Goal: Information Seeking & Learning: Learn about a topic

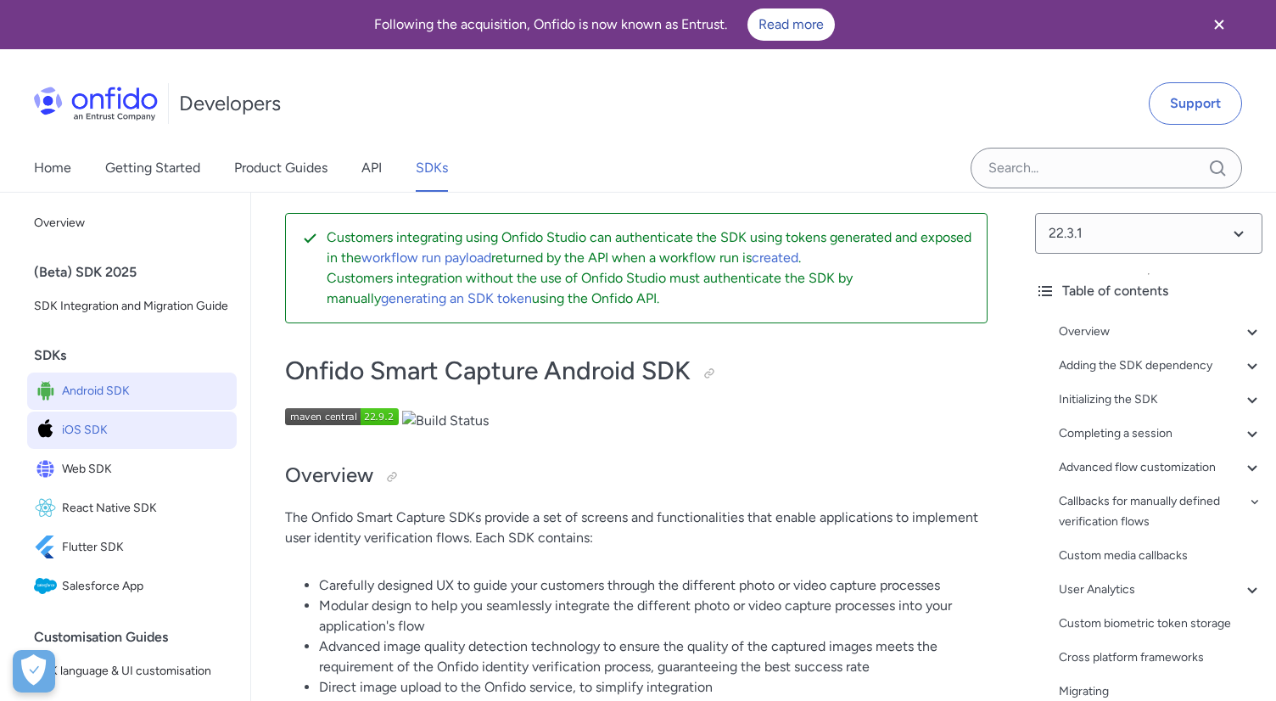
click at [143, 429] on span "iOS SDK" at bounding box center [146, 430] width 168 height 24
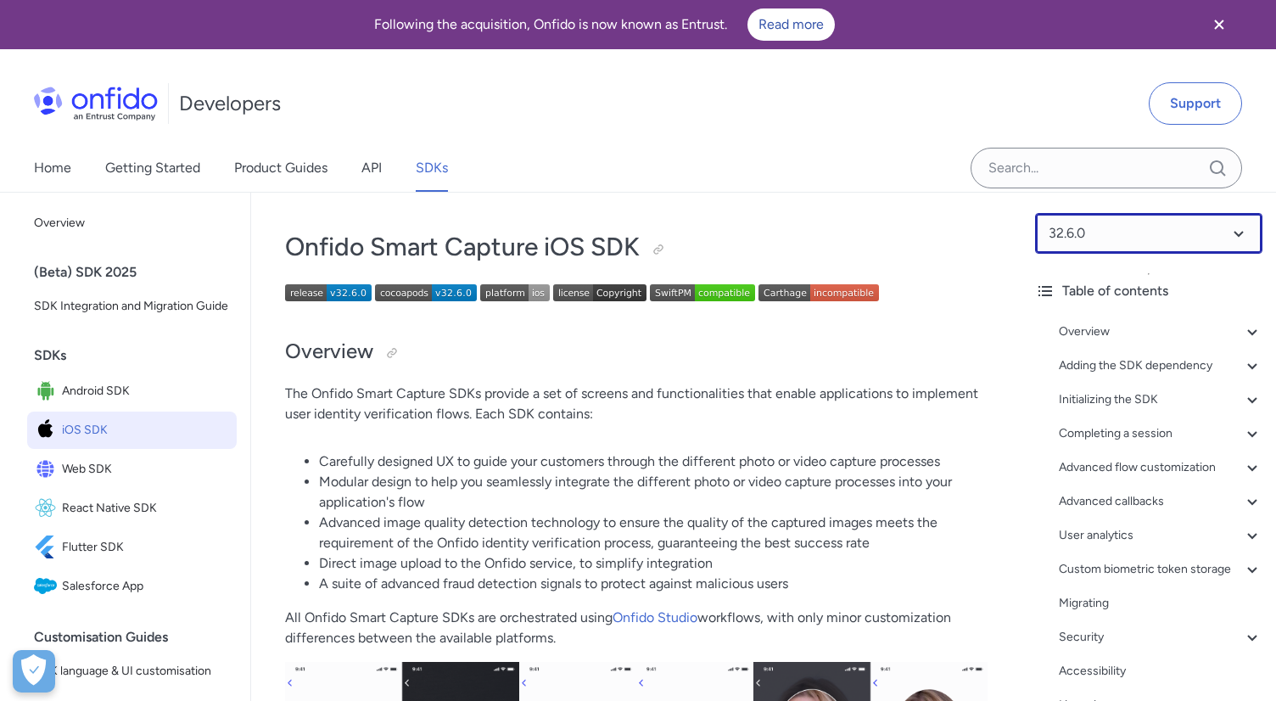
click at [1125, 227] on select at bounding box center [1148, 233] width 227 height 41
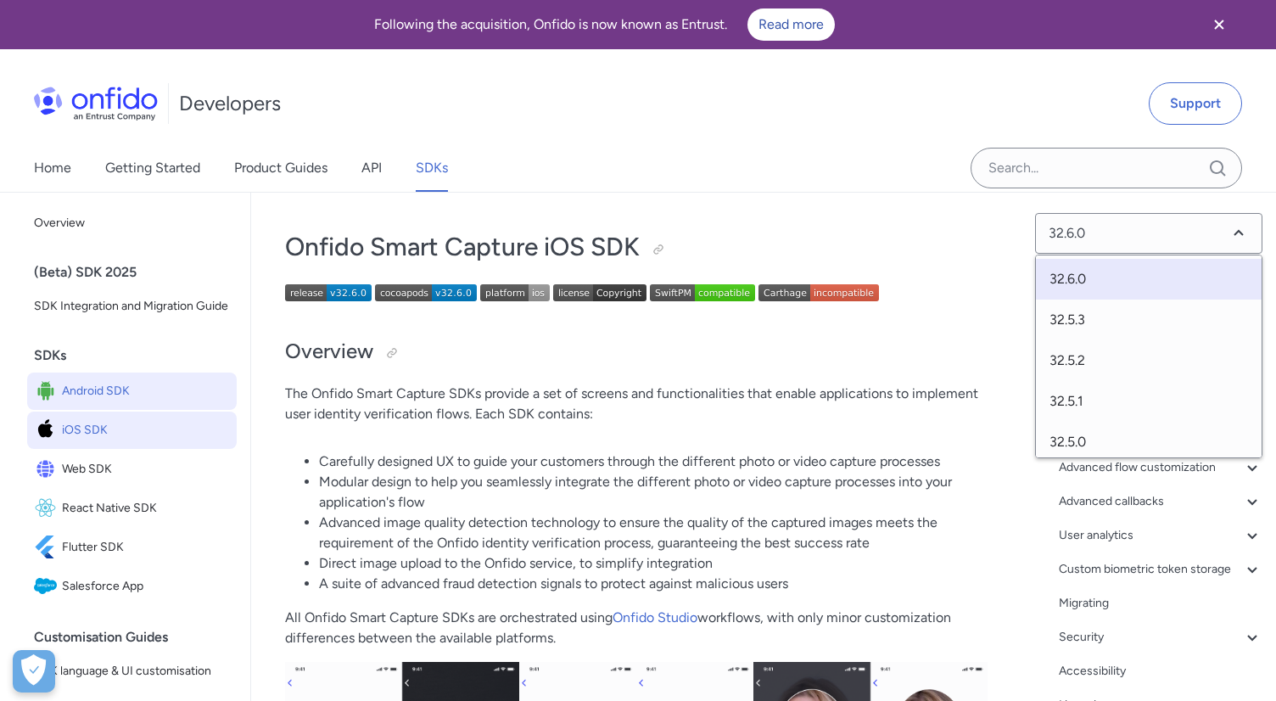
click at [104, 396] on span "Android SDK" at bounding box center [146, 391] width 168 height 24
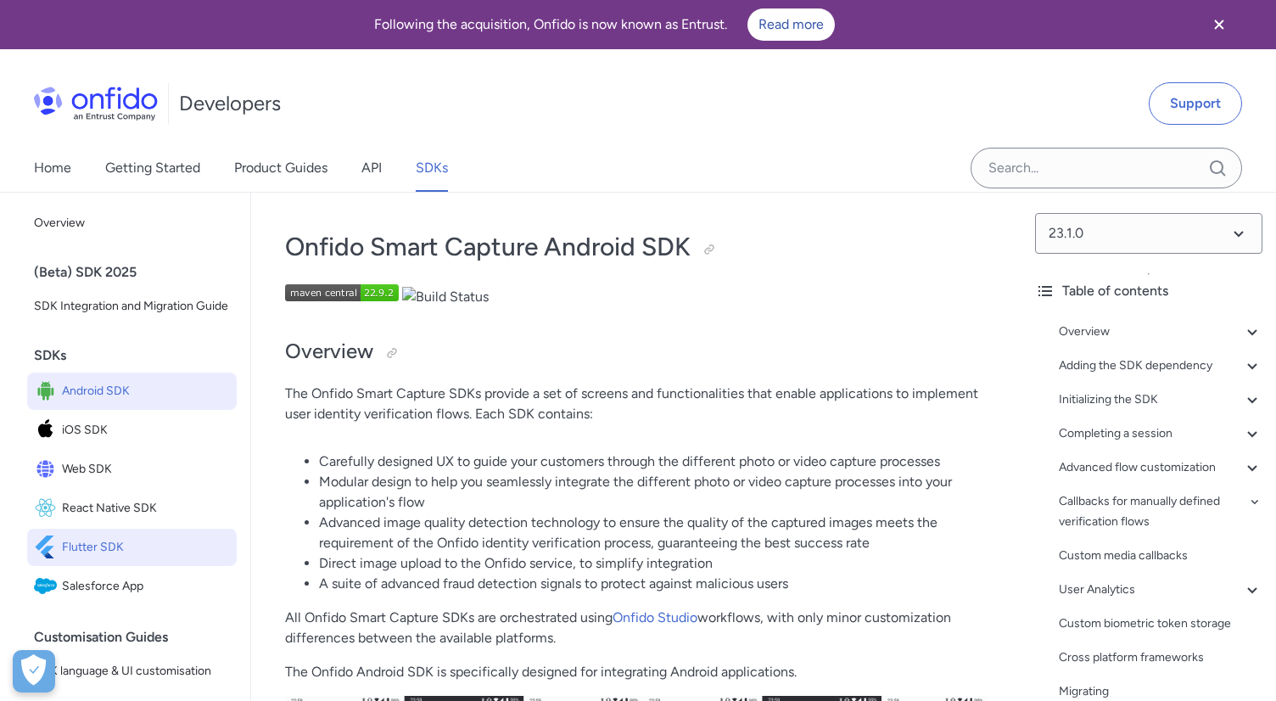
click at [85, 551] on span "Flutter SDK" at bounding box center [146, 547] width 168 height 24
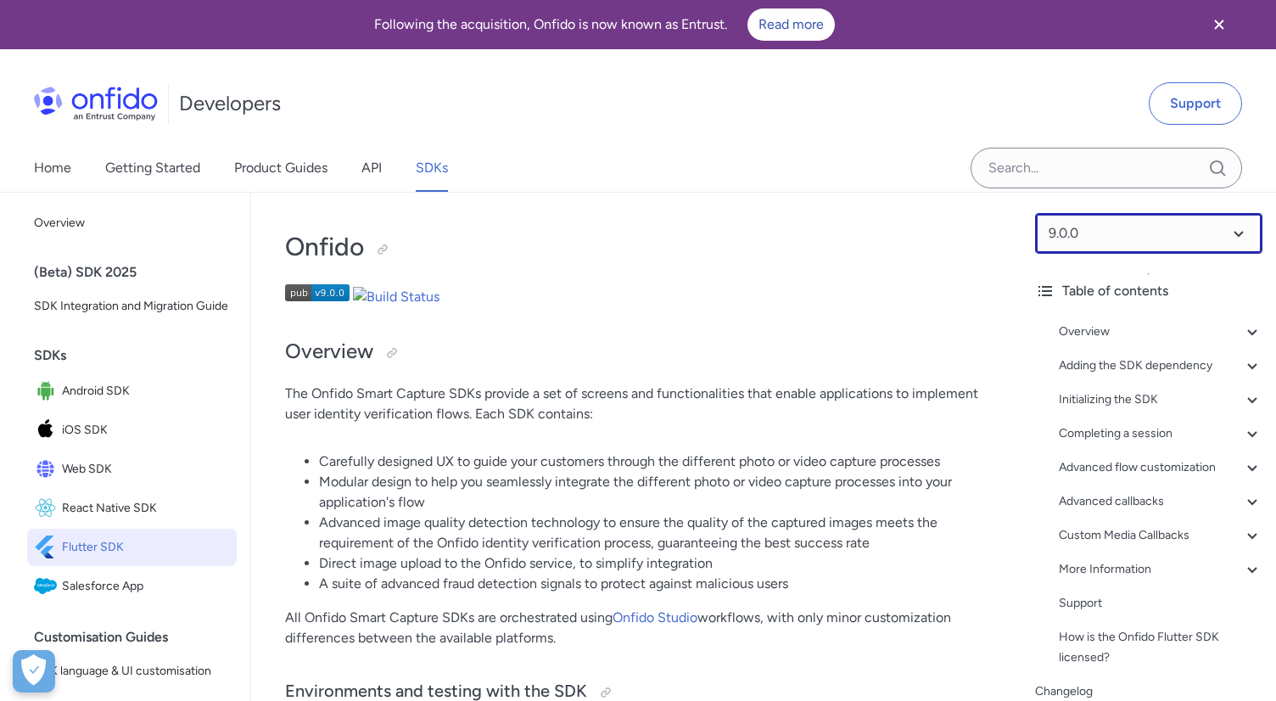
click at [1147, 226] on select at bounding box center [1148, 233] width 227 height 41
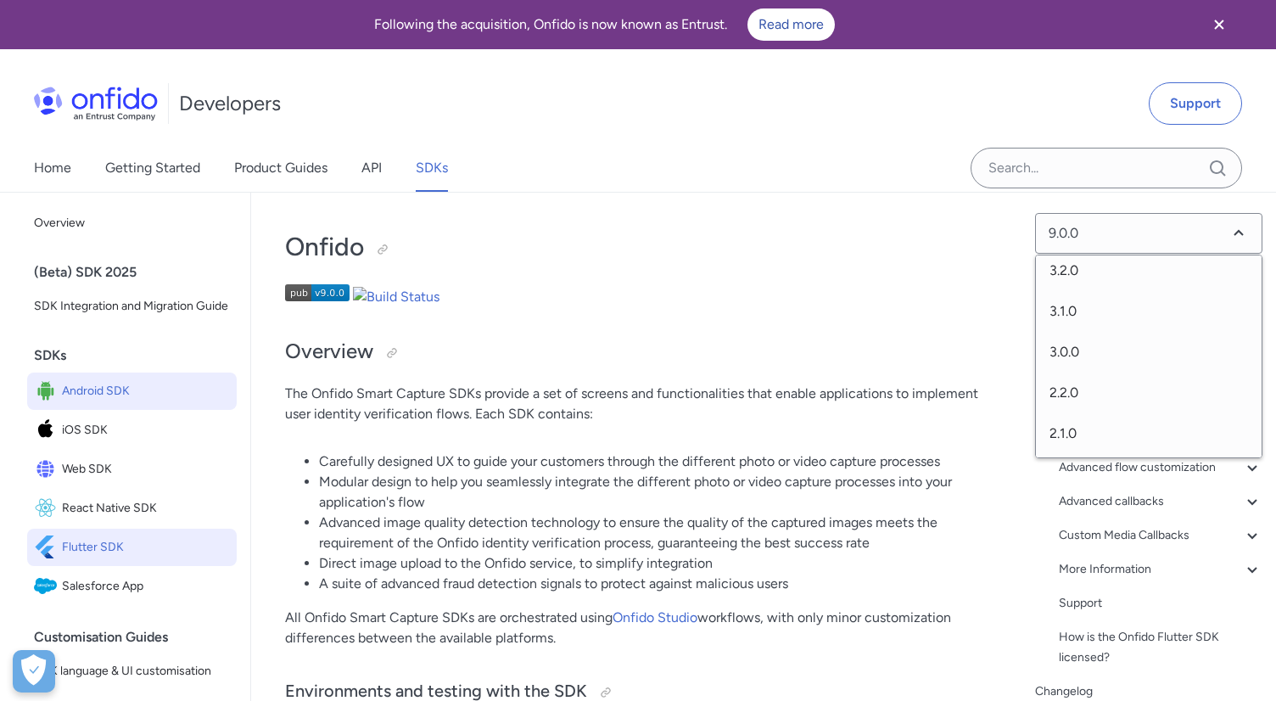
click at [113, 389] on span "Android SDK" at bounding box center [146, 391] width 168 height 24
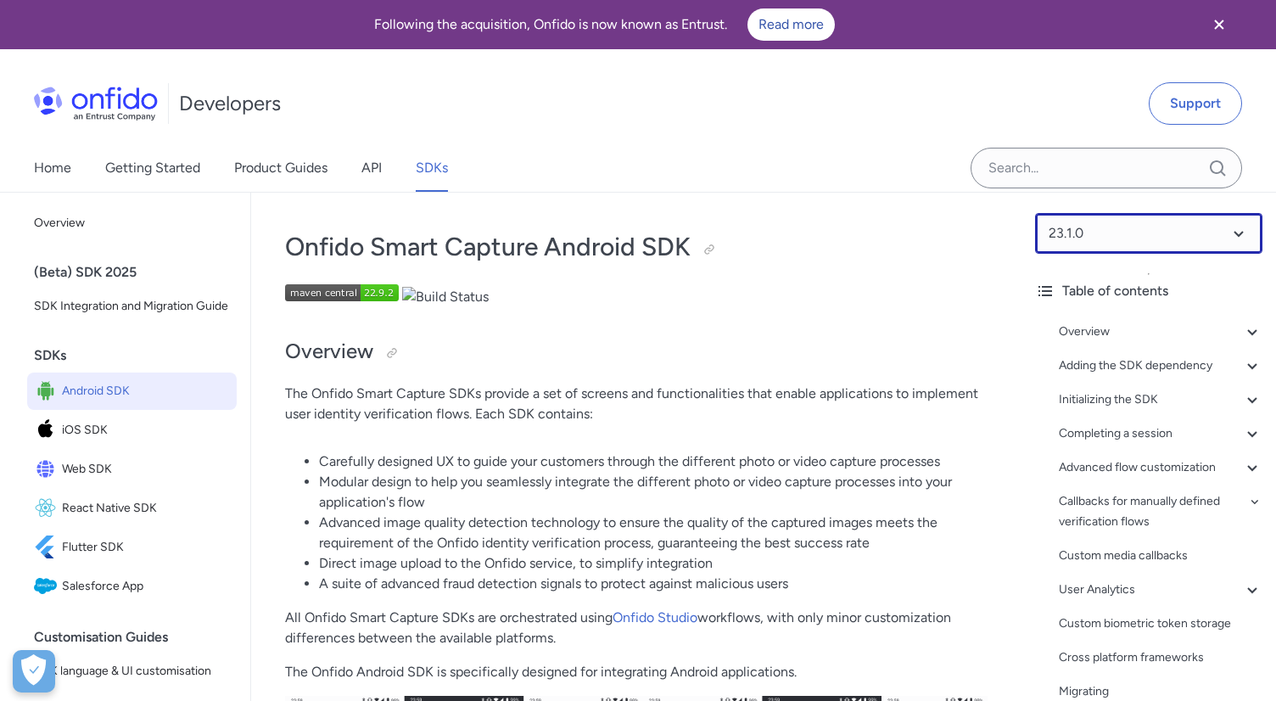
click at [1070, 233] on select at bounding box center [1148, 233] width 227 height 41
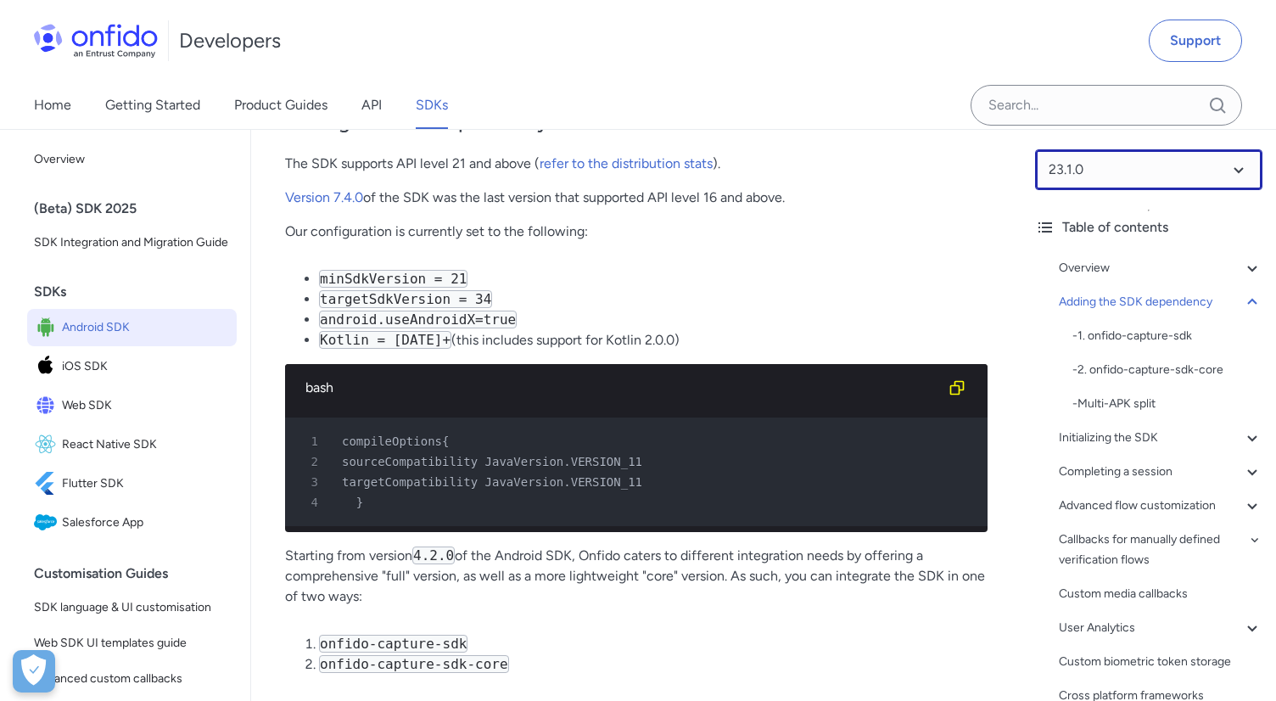
scroll to position [1204, 0]
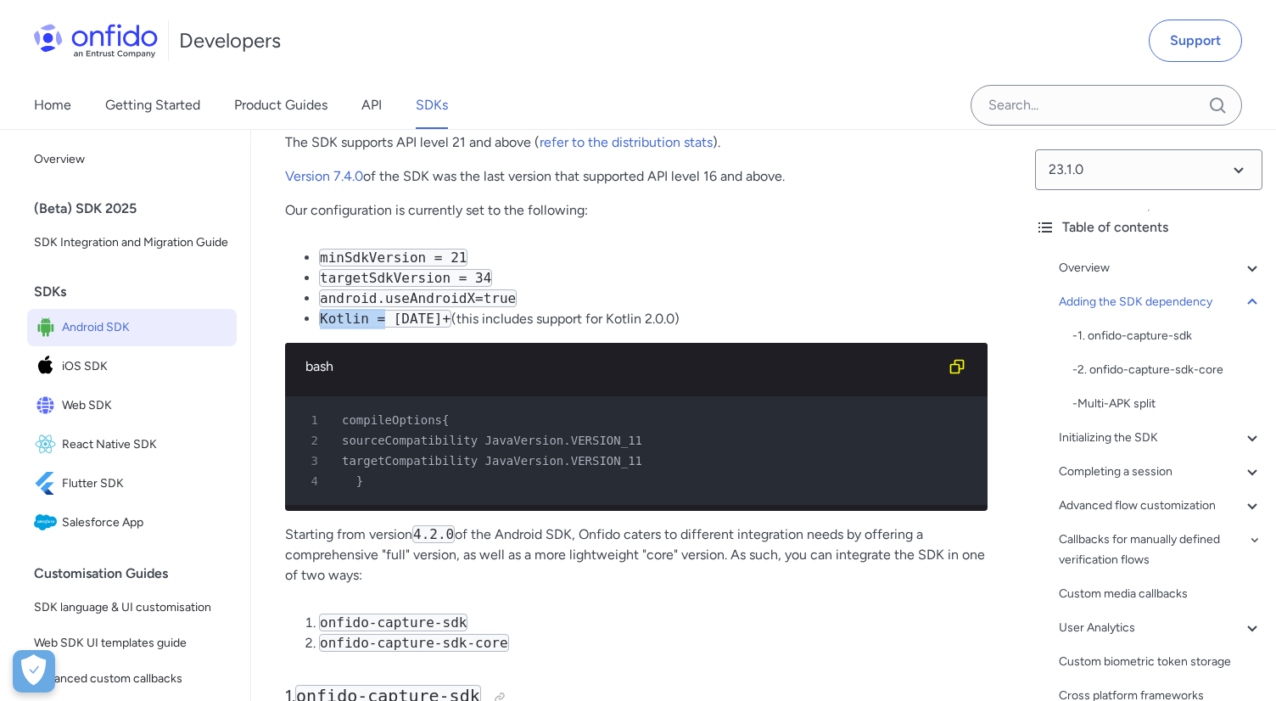
drag, startPoint x: 386, startPoint y: 316, endPoint x: 319, endPoint y: 312, distance: 67.2
click at [319, 312] on code "Kotlin = [DATE]+" at bounding box center [385, 319] width 132 height 18
click at [431, 621] on code "onfido-capture-sdk" at bounding box center [393, 622] width 148 height 18
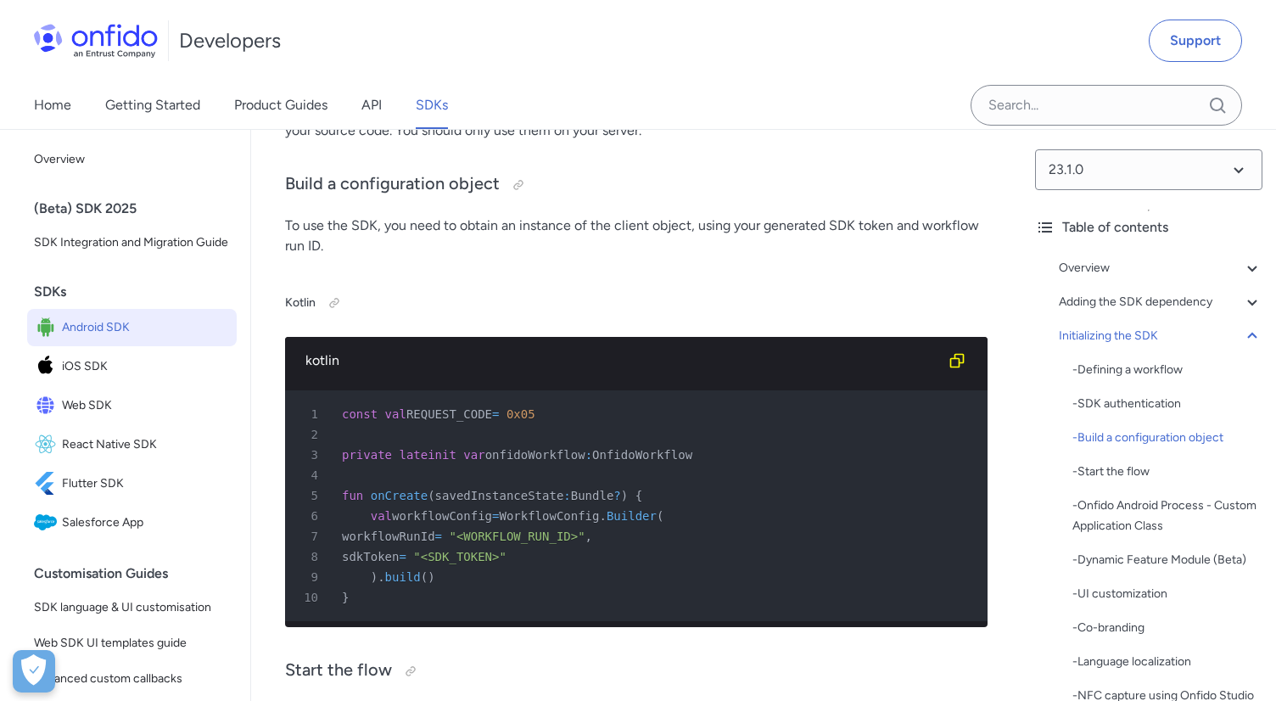
scroll to position [5022, 0]
